Goal: Find specific page/section: Find specific page/section

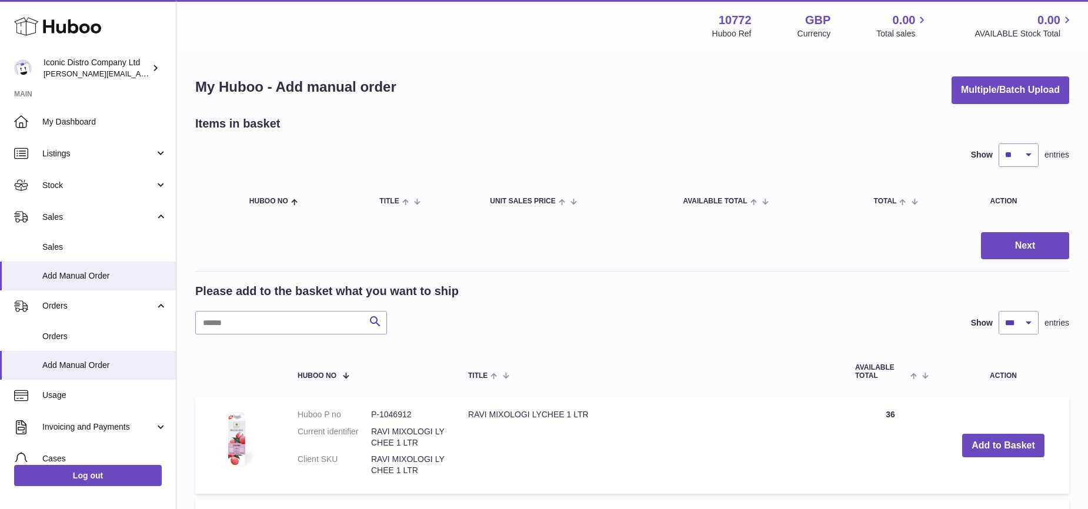
select select "***"
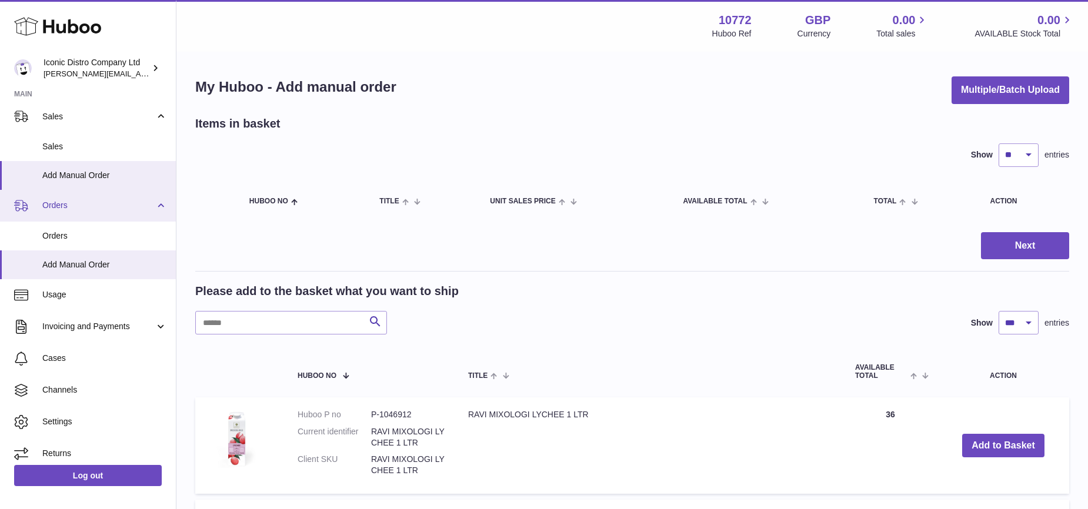
scroll to position [102, 0]
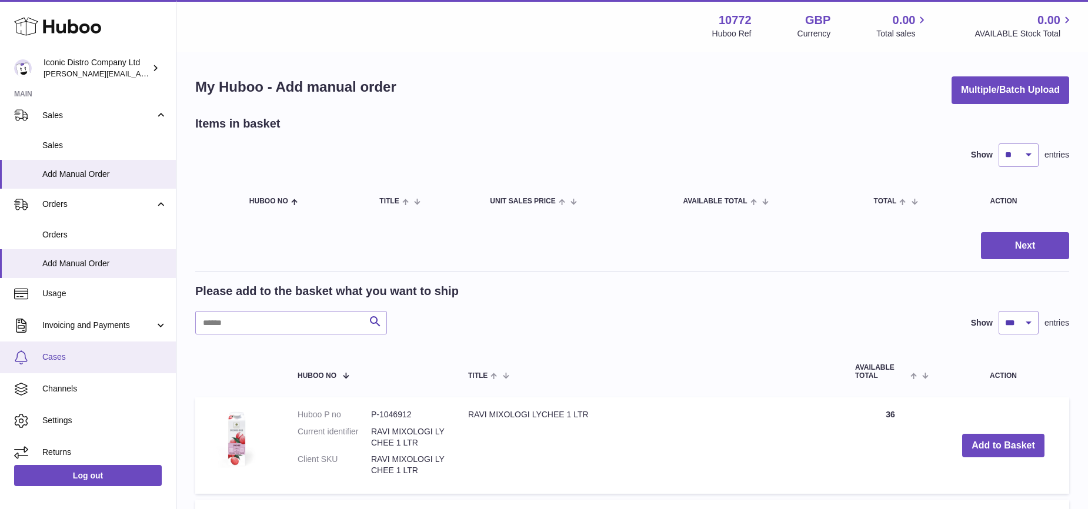
click at [74, 356] on span "Cases" at bounding box center [104, 357] width 125 height 11
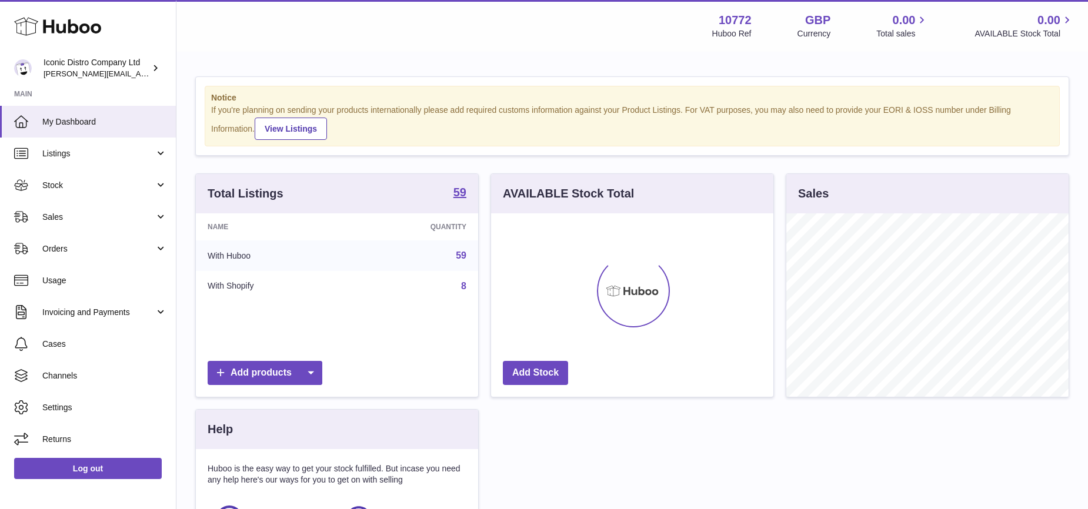
scroll to position [183, 282]
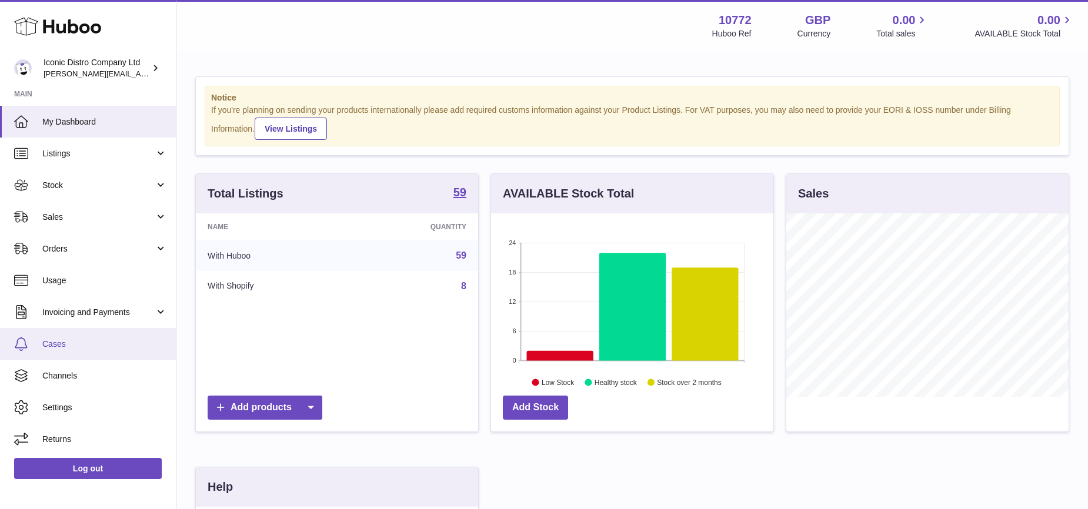
click at [62, 346] on span "Cases" at bounding box center [104, 344] width 125 height 11
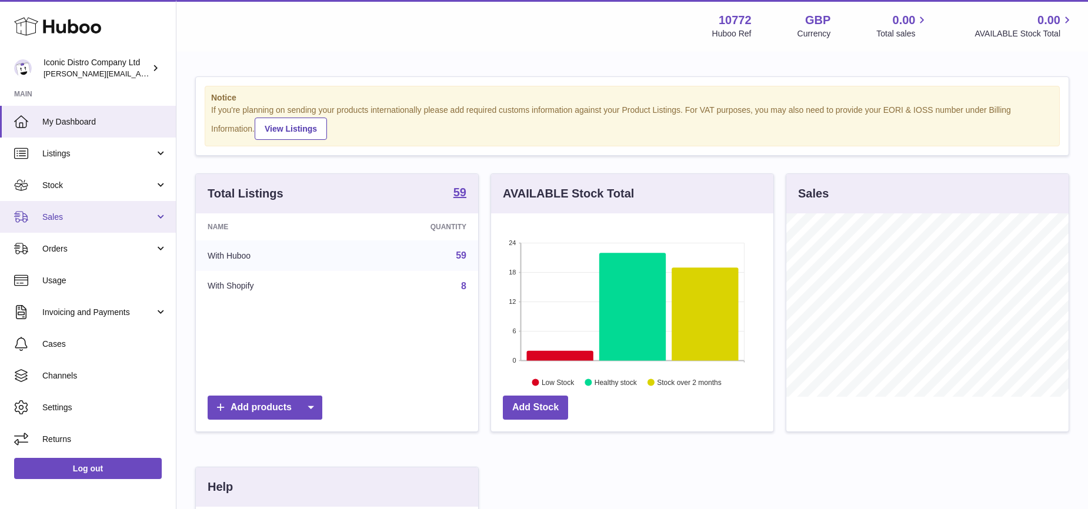
scroll to position [587821, 587722]
click at [77, 216] on span "Sales" at bounding box center [98, 217] width 112 height 11
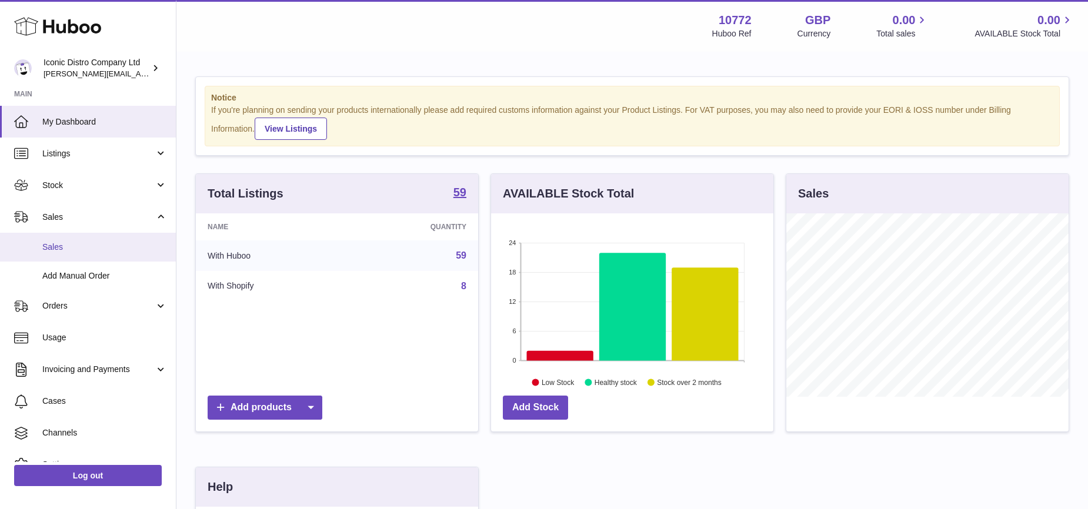
click at [58, 251] on span "Sales" at bounding box center [104, 247] width 125 height 11
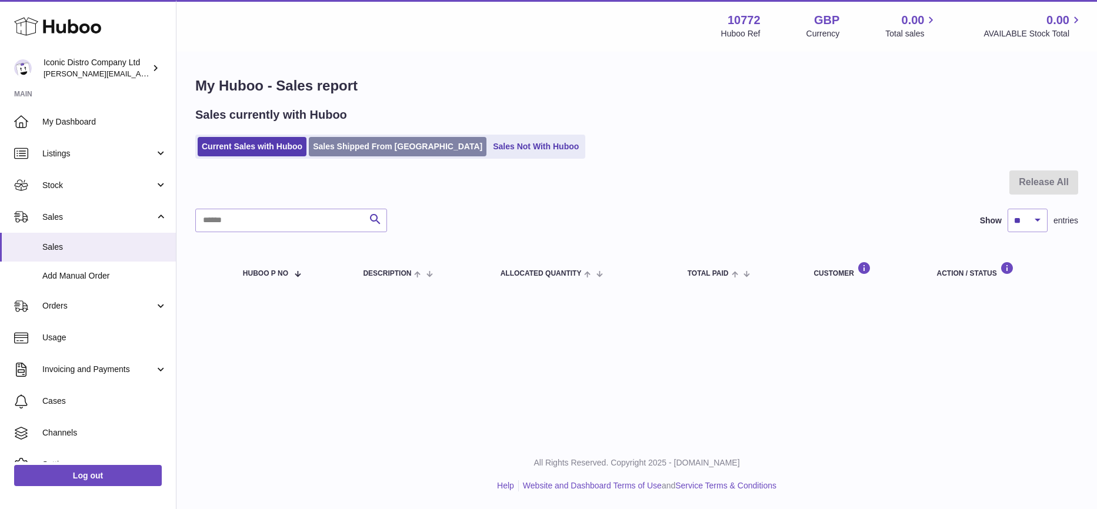
click at [391, 143] on link "Sales Shipped From Huboo" at bounding box center [398, 146] width 178 height 19
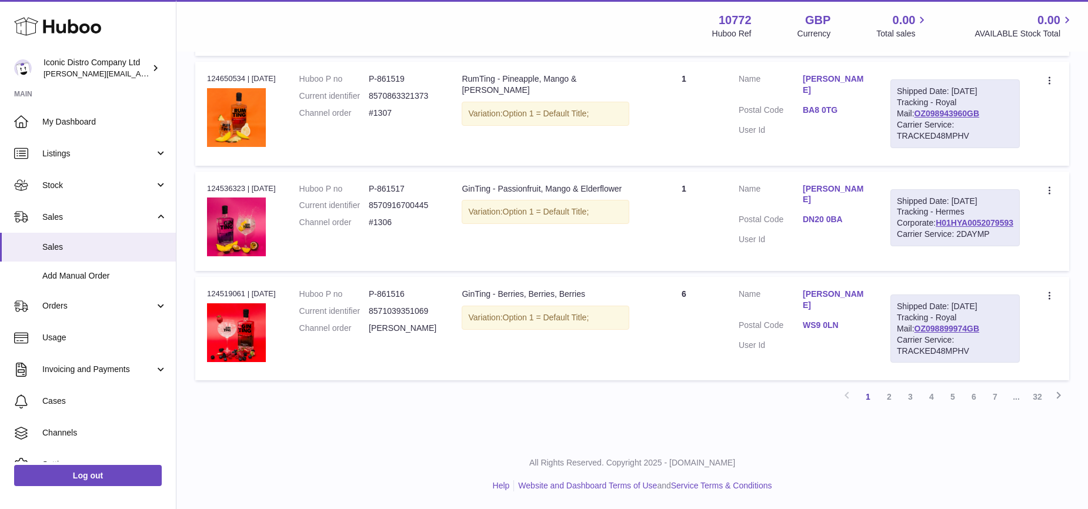
scroll to position [1211, 0]
click at [847, 289] on link "Kris Hindley" at bounding box center [835, 300] width 64 height 22
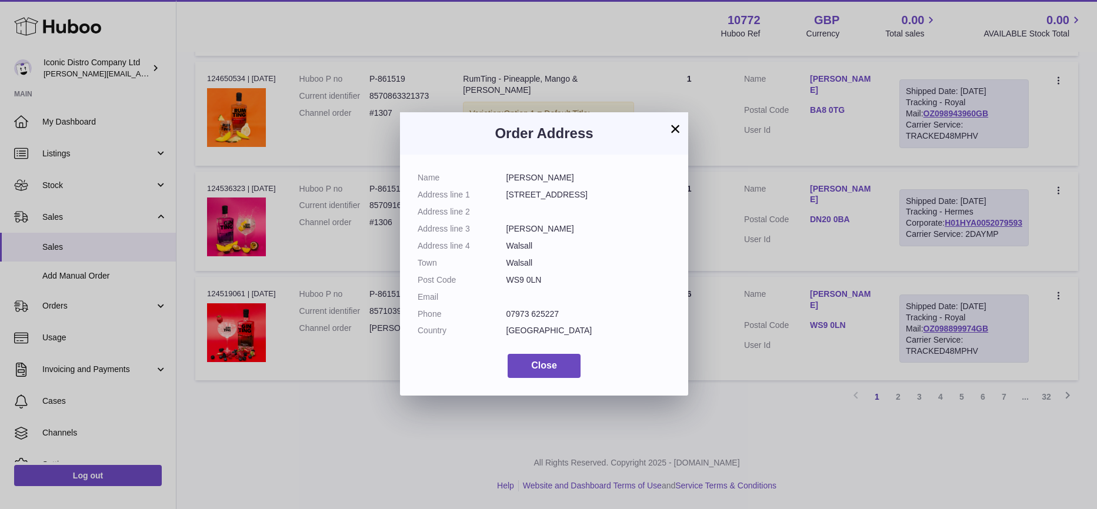
click at [673, 132] on button "×" at bounding box center [675, 129] width 14 height 14
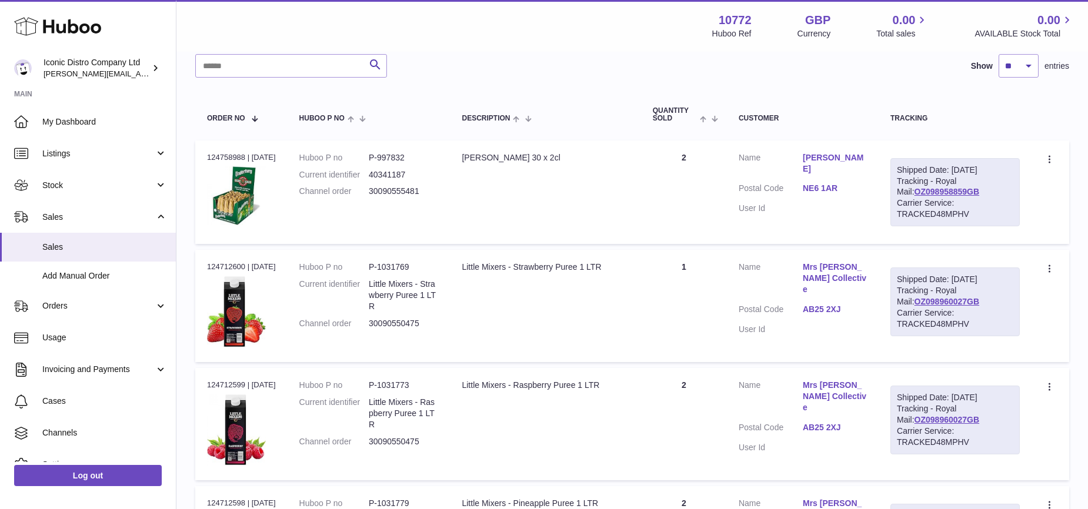
scroll to position [0, 0]
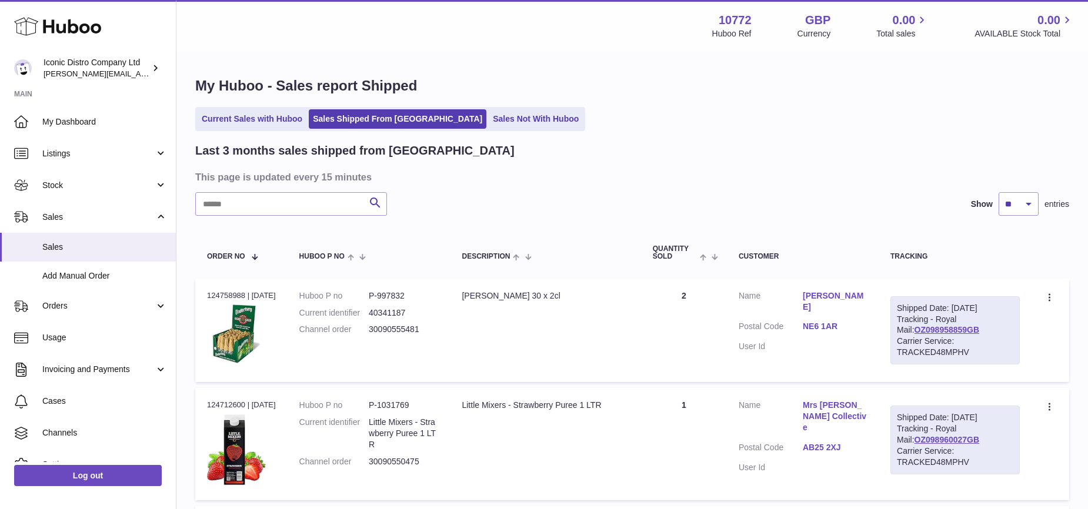
click at [75, 37] on icon at bounding box center [57, 27] width 87 height 24
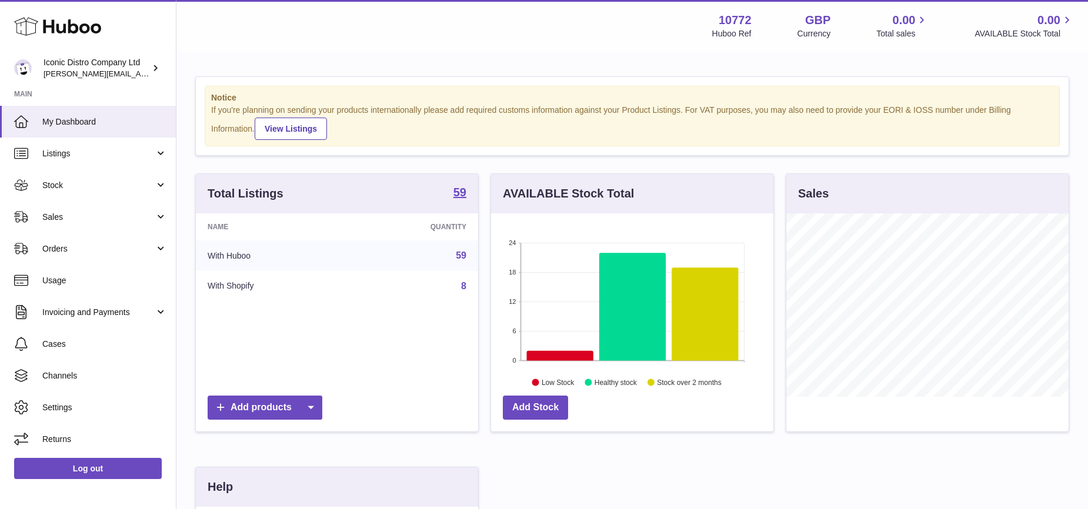
scroll to position [183, 282]
